Goal: Information Seeking & Learning: Learn about a topic

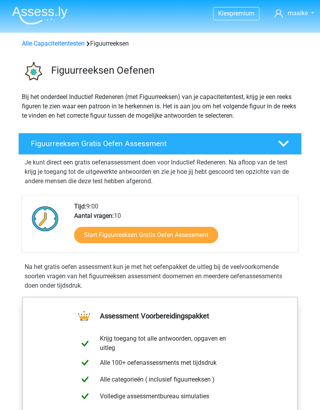
click at [205, 237] on link "Start Figuurreeksen Gratis Oefen Assessment" at bounding box center [146, 235] width 144 height 16
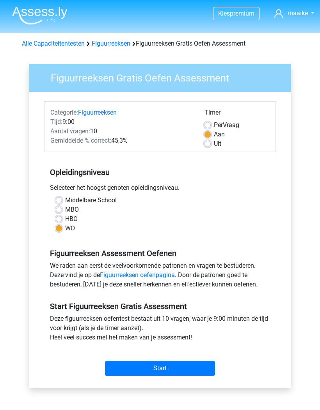
click at [185, 376] on input "Start" at bounding box center [160, 368] width 110 height 15
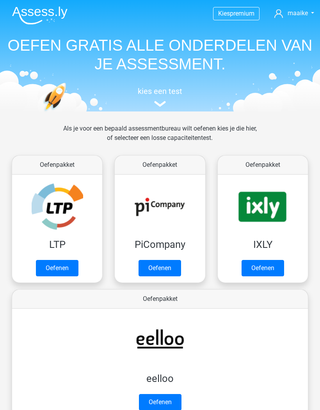
scroll to position [440, 0]
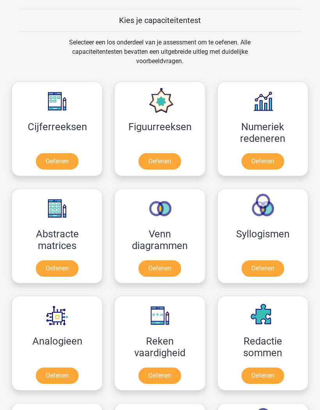
click at [275, 160] on link "Oefenen" at bounding box center [262, 161] width 43 height 16
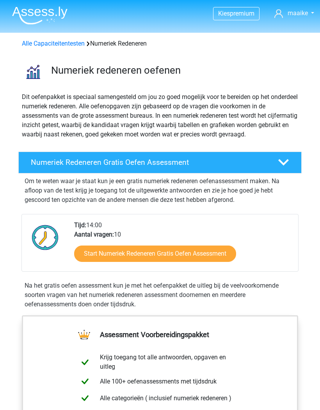
click at [213, 252] on link "Start Numeriek Redeneren Gratis Oefen Assessment" at bounding box center [155, 254] width 162 height 16
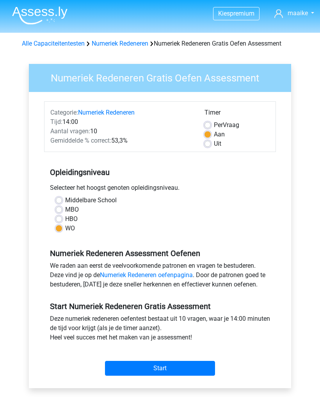
click at [194, 371] on input "Start" at bounding box center [160, 368] width 110 height 15
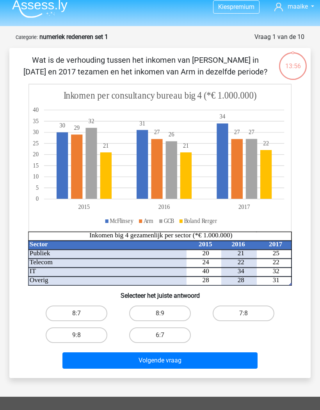
scroll to position [7, 0]
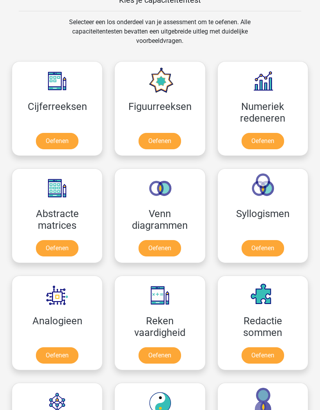
scroll to position [463, 0]
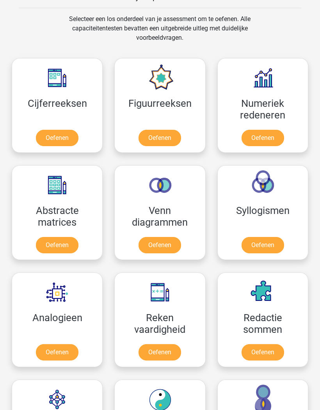
click at [275, 239] on link "Oefenen" at bounding box center [262, 245] width 43 height 16
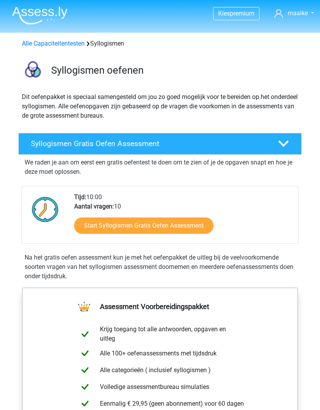
click at [184, 229] on link "Start Syllogismen Gratis Oefen Assessment" at bounding box center [143, 226] width 139 height 16
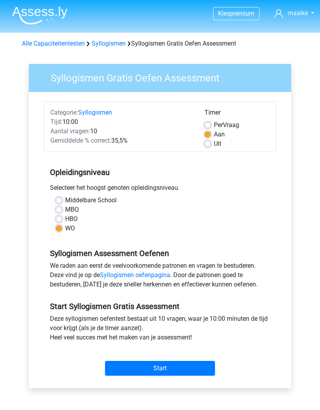
click at [201, 361] on input "Start" at bounding box center [160, 368] width 110 height 15
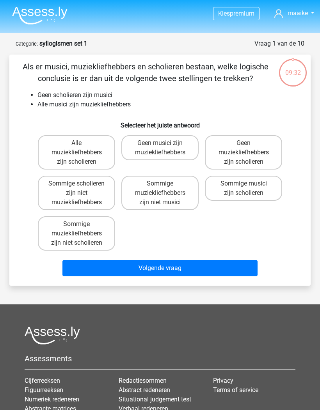
click at [89, 231] on label "Sommige muziekliefhebbers zijn niet scholieren" at bounding box center [76, 234] width 77 height 34
click at [82, 229] on input "Sommige muziekliefhebbers zijn niet scholieren" at bounding box center [78, 226] width 5 height 5
radio input "true"
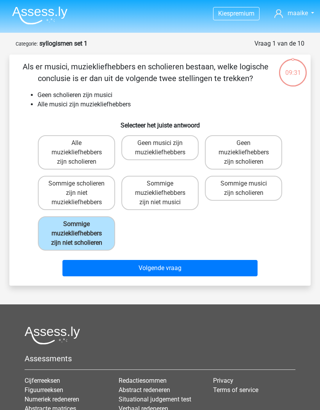
click at [128, 271] on button "Volgende vraag" at bounding box center [159, 268] width 195 height 16
